Goal: Information Seeking & Learning: Find specific page/section

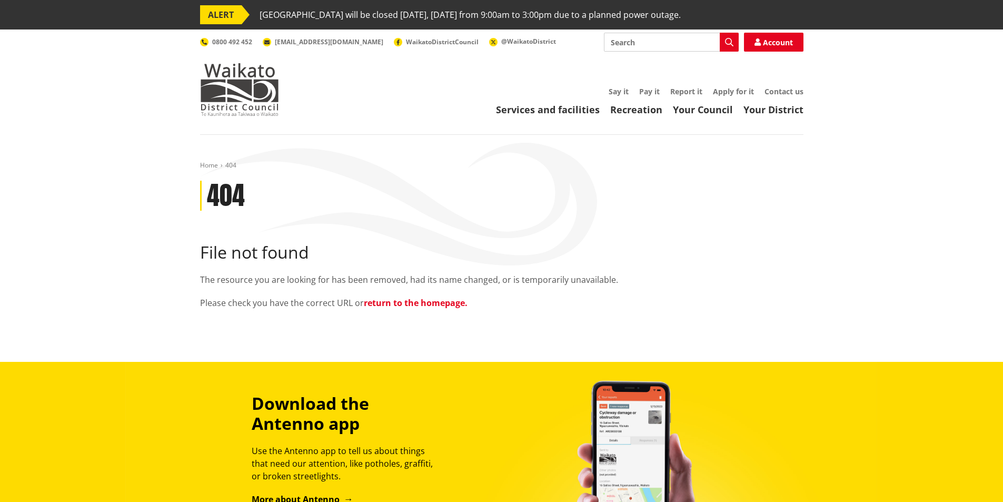
click at [435, 299] on link "return to the homepage." at bounding box center [416, 303] width 104 height 12
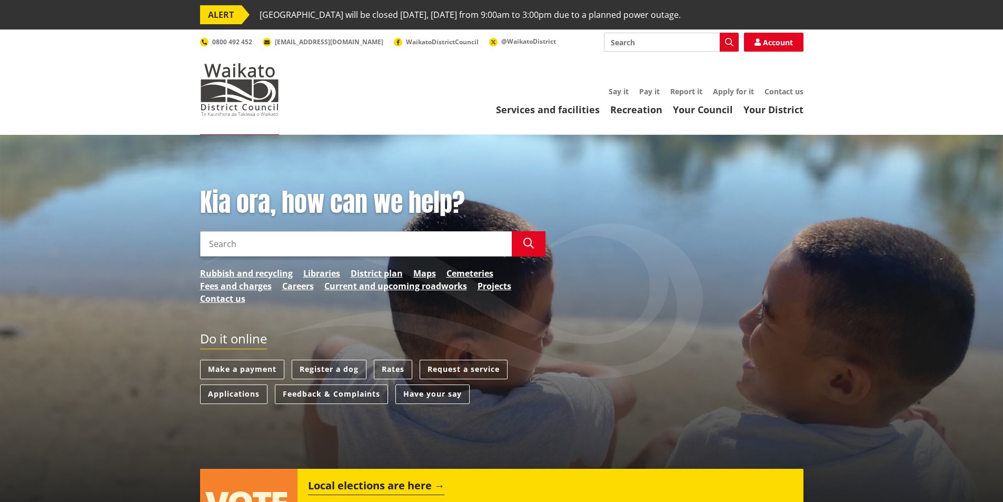
click at [280, 249] on input "Search" at bounding box center [356, 243] width 312 height 25
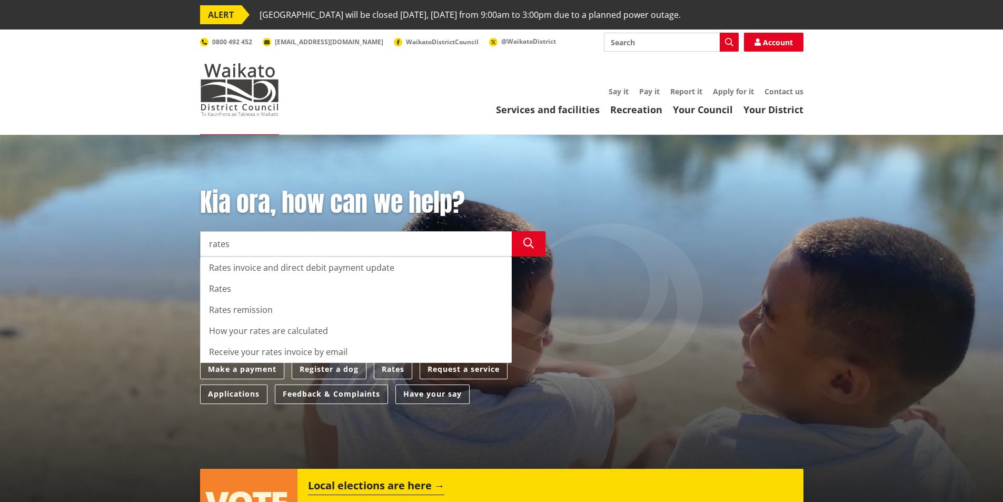
type input "rates"
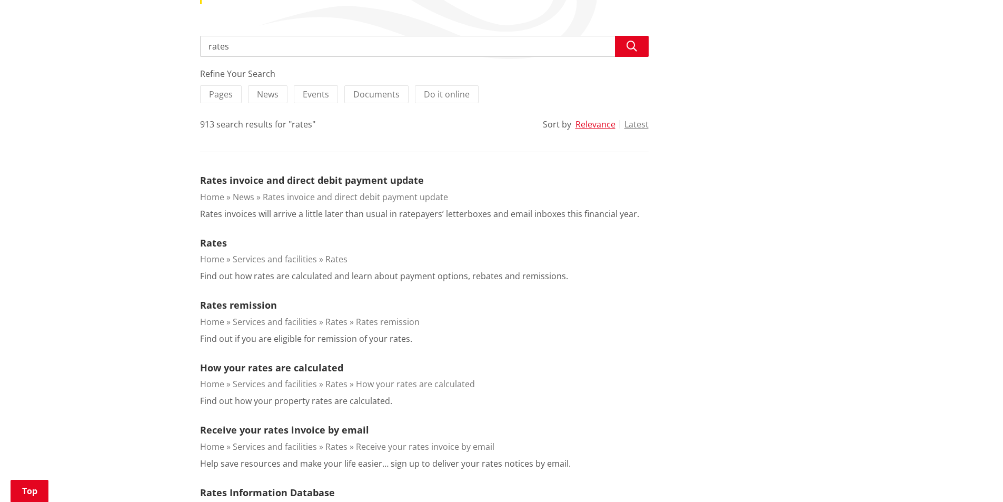
scroll to position [211, 0]
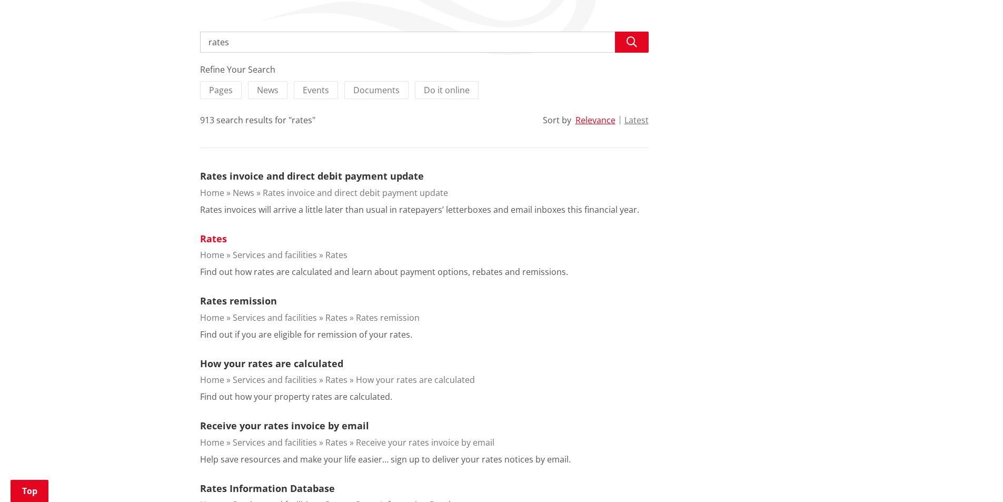
click at [215, 238] on link "Rates" at bounding box center [213, 238] width 27 height 13
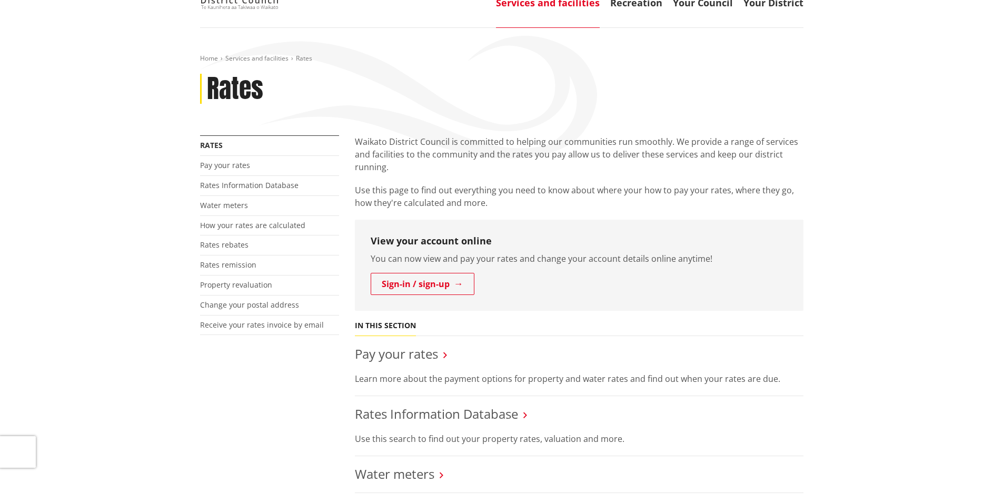
scroll to position [105, 0]
click at [229, 209] on link "Water meters" at bounding box center [224, 207] width 48 height 10
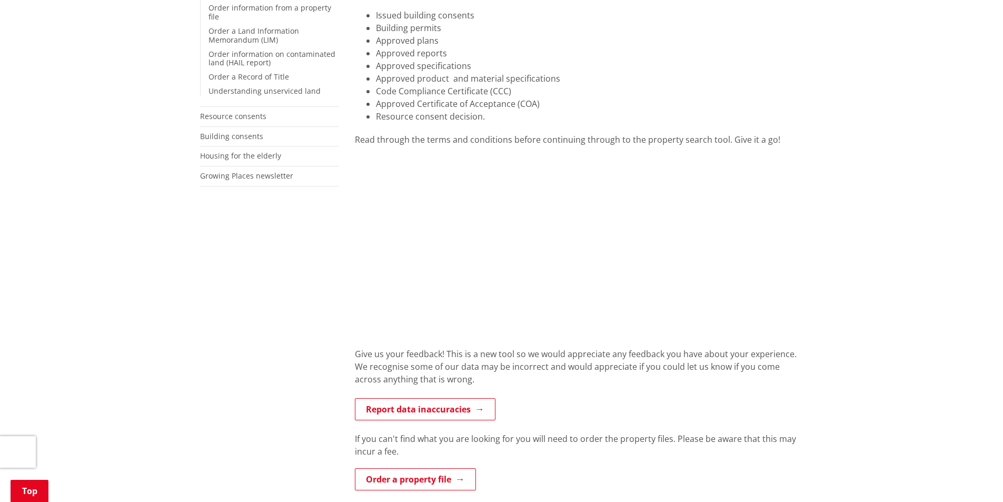
scroll to position [316, 0]
